Goal: Task Accomplishment & Management: Use online tool/utility

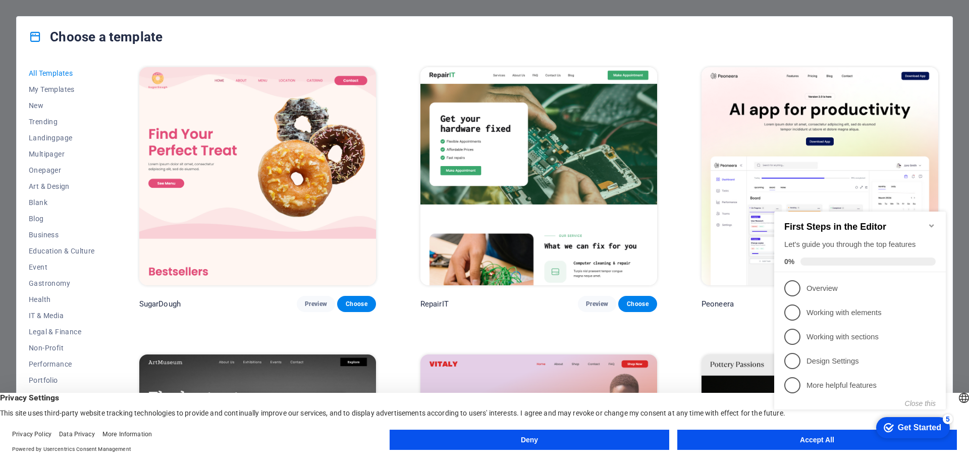
click at [931, 222] on icon "Minimize checklist" at bounding box center [932, 226] width 8 height 8
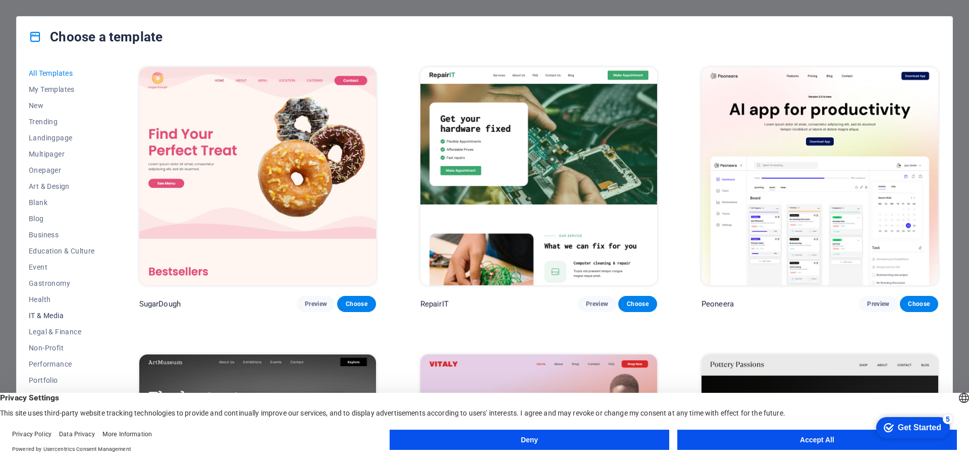
click at [48, 317] on span "IT & Media" at bounding box center [62, 316] width 66 height 8
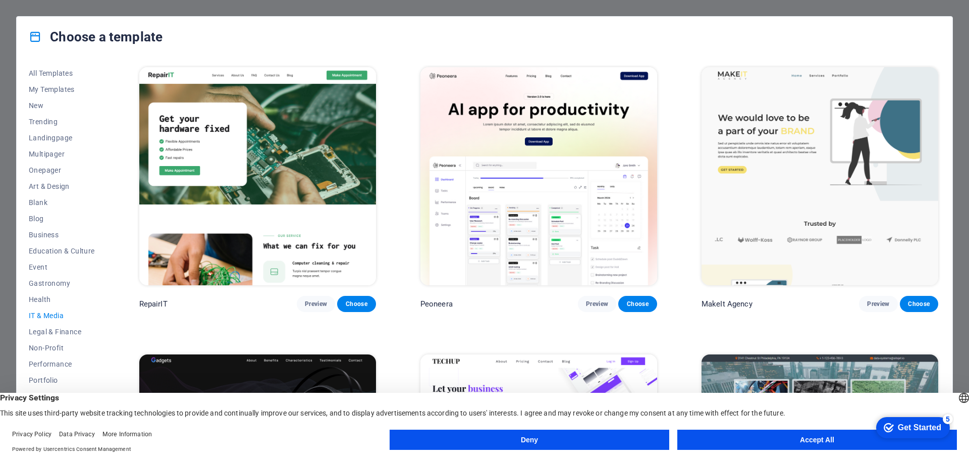
click at [724, 438] on button "Accept All" at bounding box center [818, 440] width 280 height 20
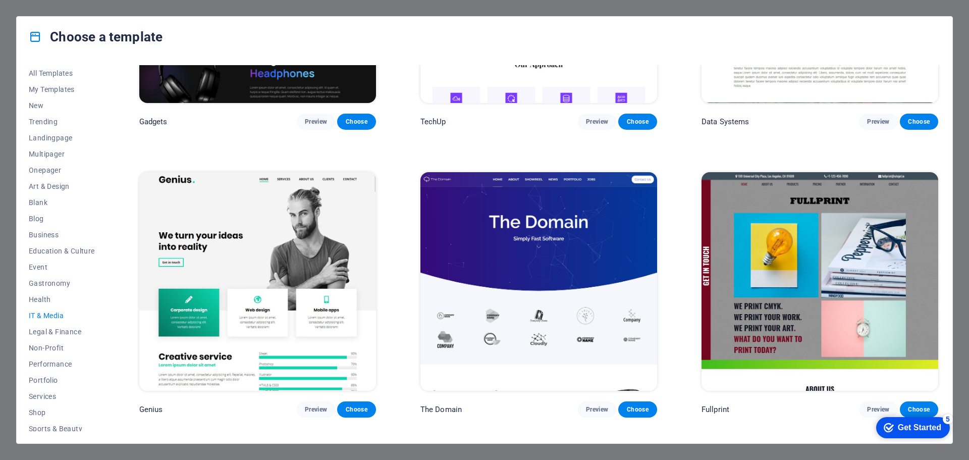
scroll to position [454, 0]
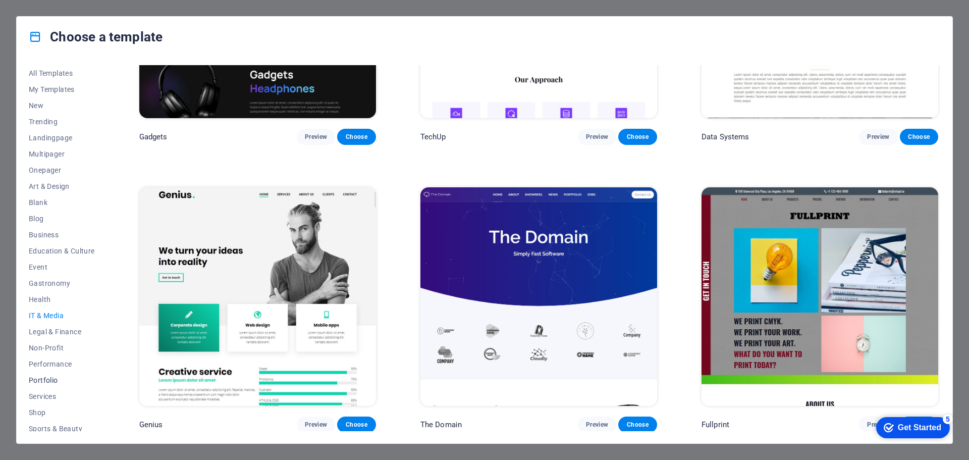
click at [47, 382] on span "Portfolio" at bounding box center [62, 380] width 66 height 8
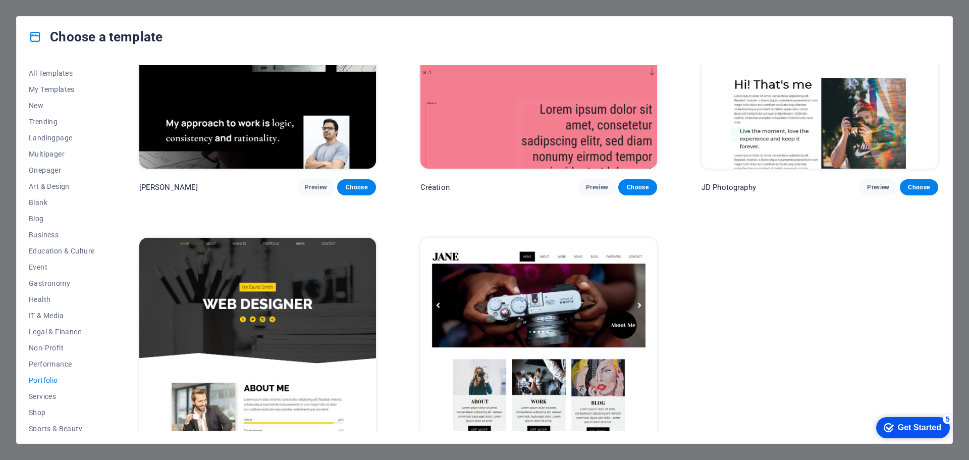
scroll to position [452, 0]
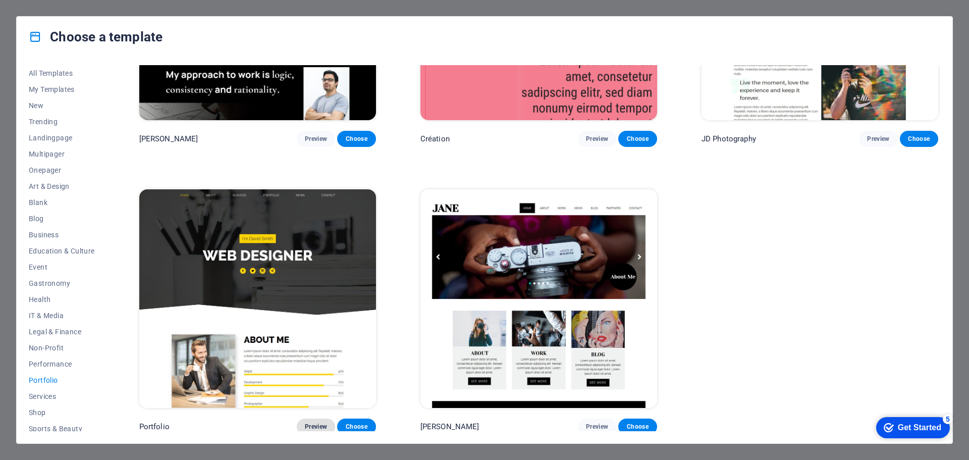
click at [321, 423] on span "Preview" at bounding box center [316, 427] width 22 height 8
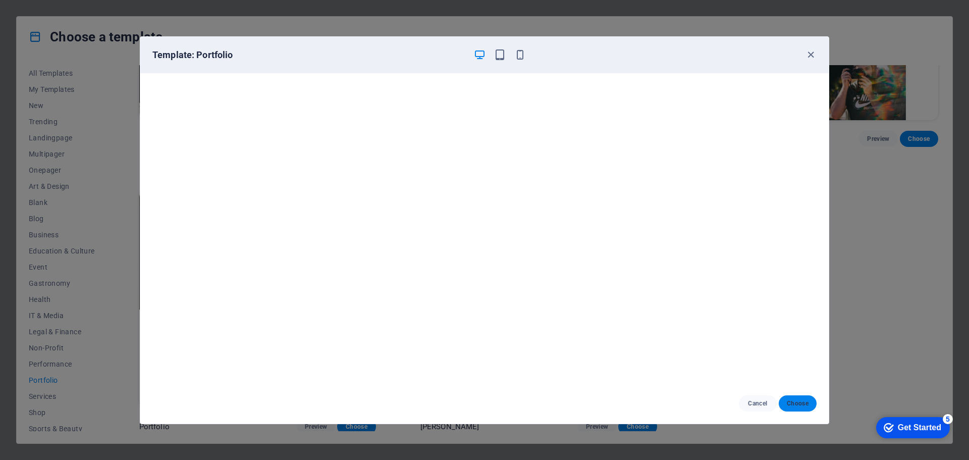
drag, startPoint x: 813, startPoint y: 403, endPoint x: 807, endPoint y: 401, distance: 6.7
click at [813, 403] on button "Choose" at bounding box center [798, 403] width 38 height 16
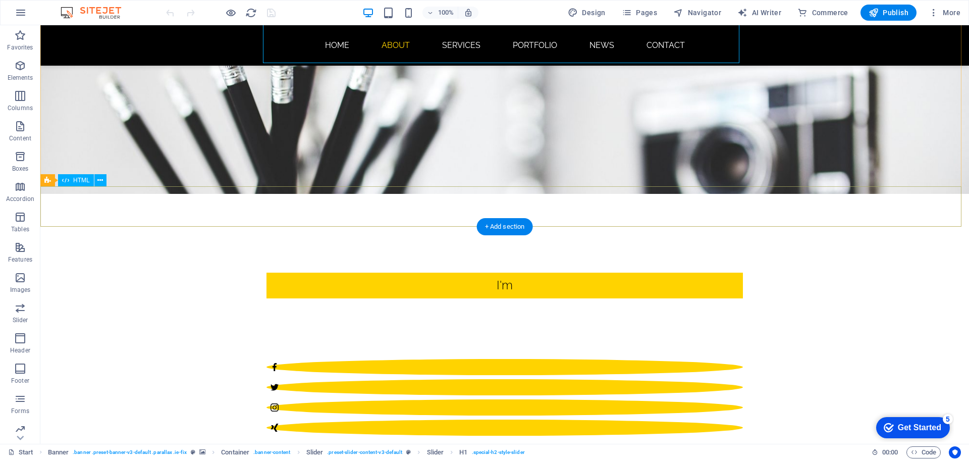
scroll to position [252, 0]
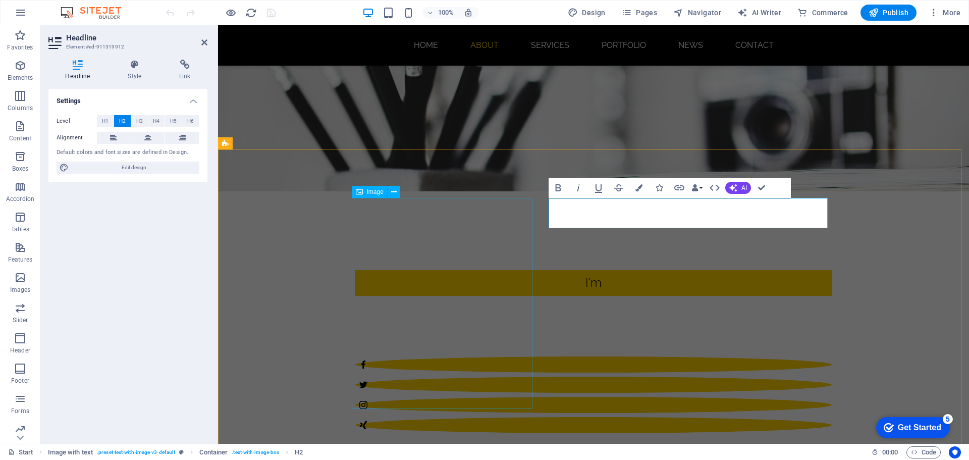
drag, startPoint x: 455, startPoint y: 328, endPoint x: 449, endPoint y: 328, distance: 6.6
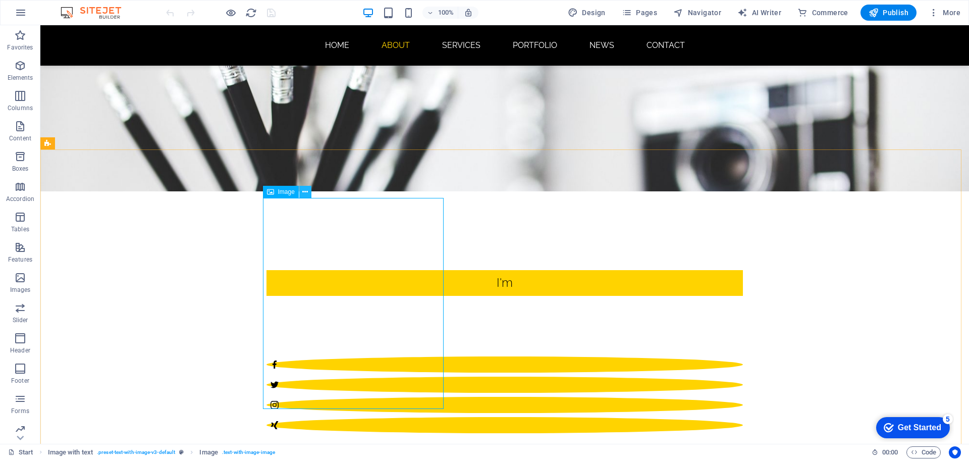
click at [307, 189] on icon at bounding box center [305, 192] width 6 height 11
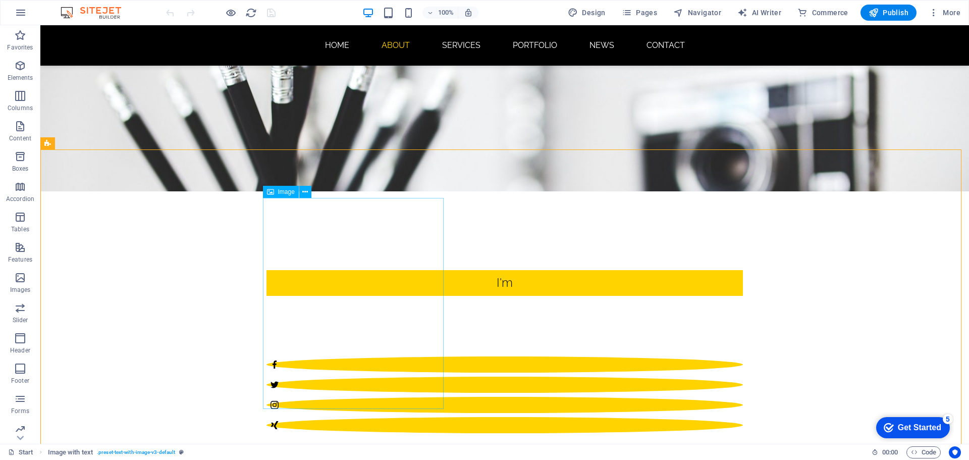
click at [269, 188] on icon at bounding box center [270, 192] width 7 height 12
click at [311, 194] on button at bounding box center [305, 192] width 12 height 12
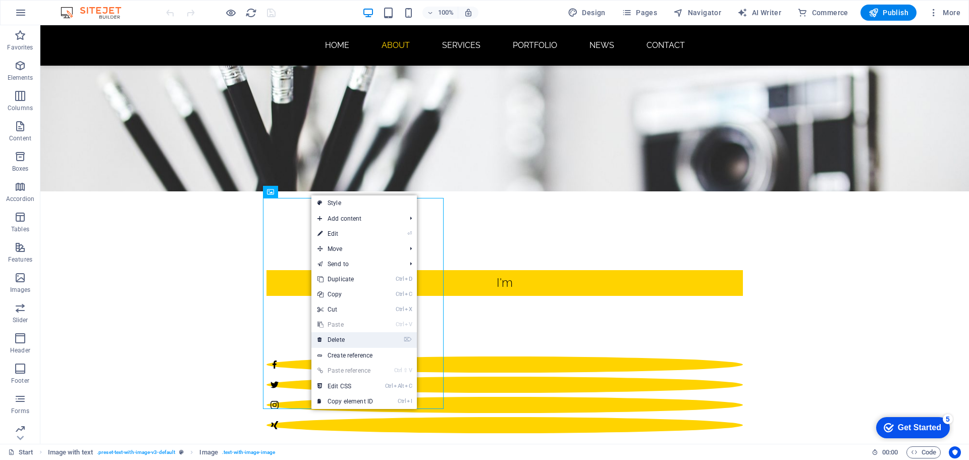
click at [328, 336] on link "⌦ Delete" at bounding box center [346, 339] width 68 height 15
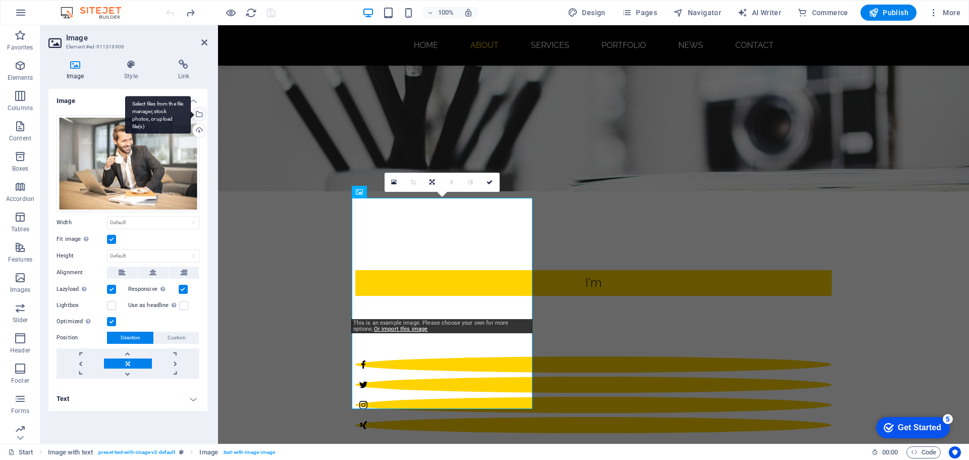
click at [199, 115] on div "Select files from the file manager, stock photos, or upload file(s)" at bounding box center [198, 115] width 15 height 15
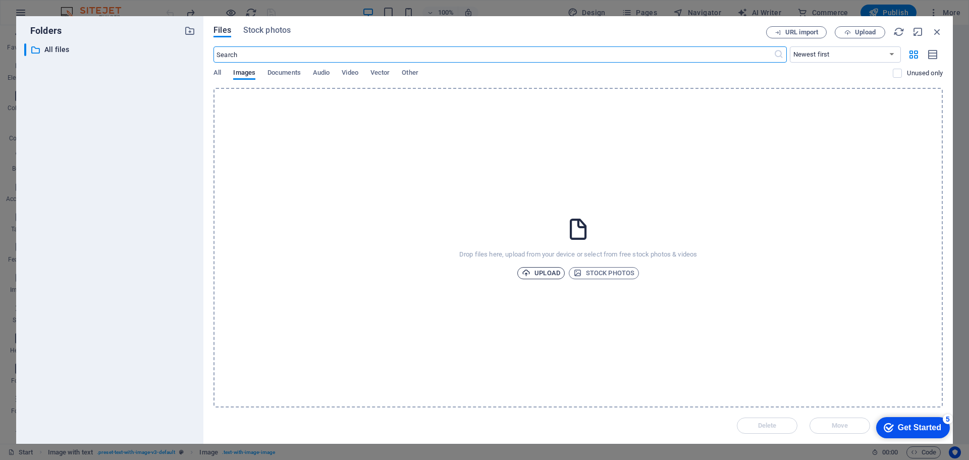
click at [548, 277] on span "Upload" at bounding box center [541, 273] width 38 height 12
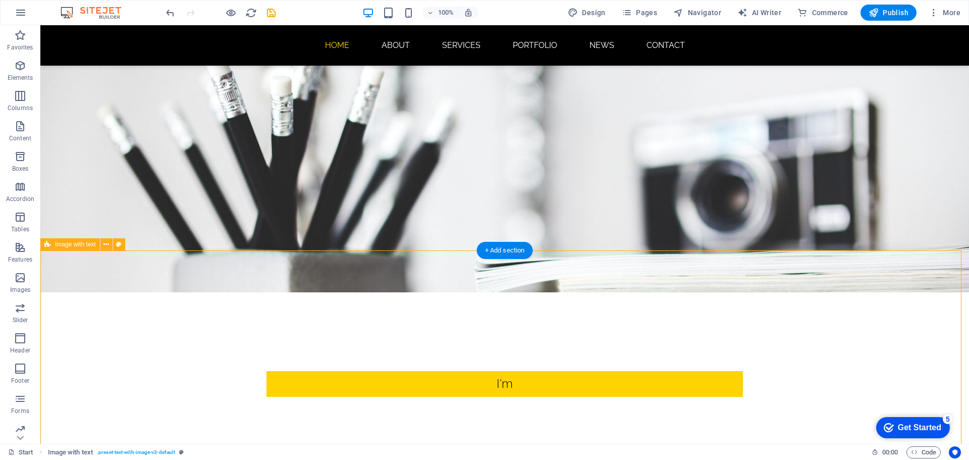
scroll to position [0, 0]
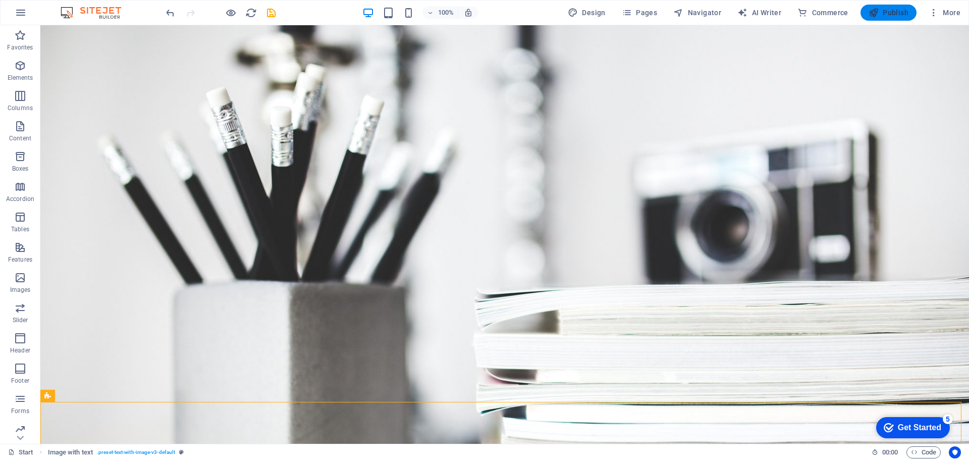
click at [895, 15] on span "Publish" at bounding box center [889, 13] width 40 height 10
